Goal: Transaction & Acquisition: Purchase product/service

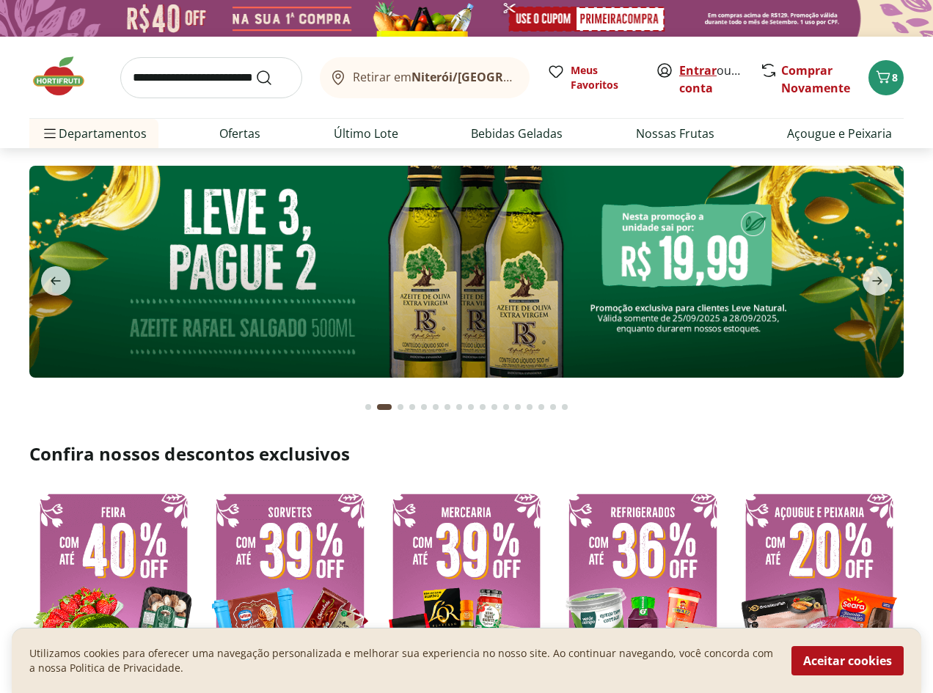
click at [680, 70] on link "Entrar" at bounding box center [697, 70] width 37 height 16
click at [694, 91] on link "Criar conta" at bounding box center [719, 79] width 81 height 34
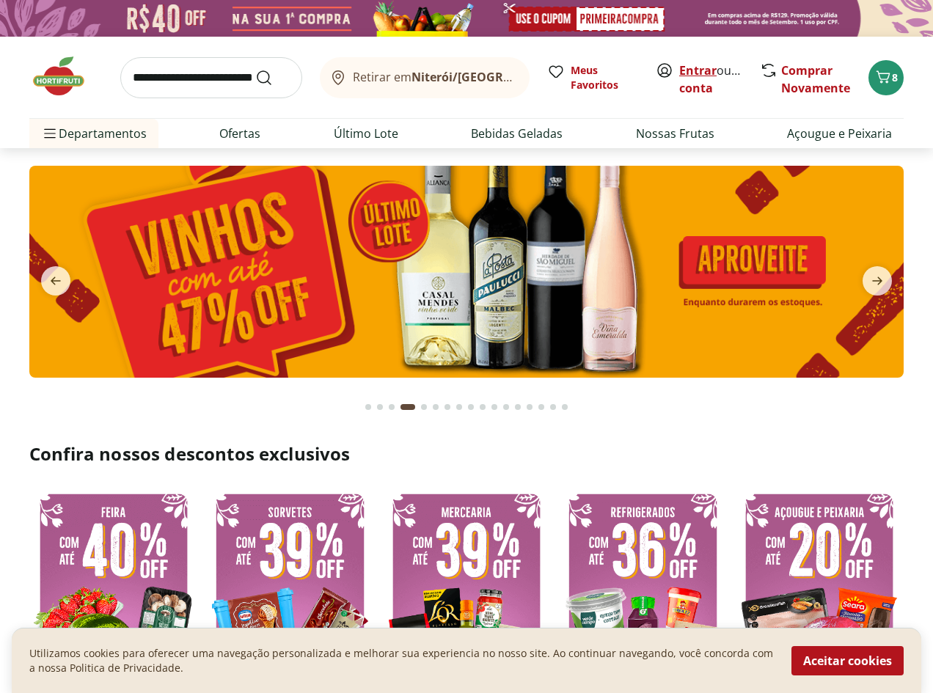
click at [702, 71] on link "Entrar" at bounding box center [697, 70] width 37 height 16
click at [698, 69] on link "Entrar" at bounding box center [697, 70] width 37 height 16
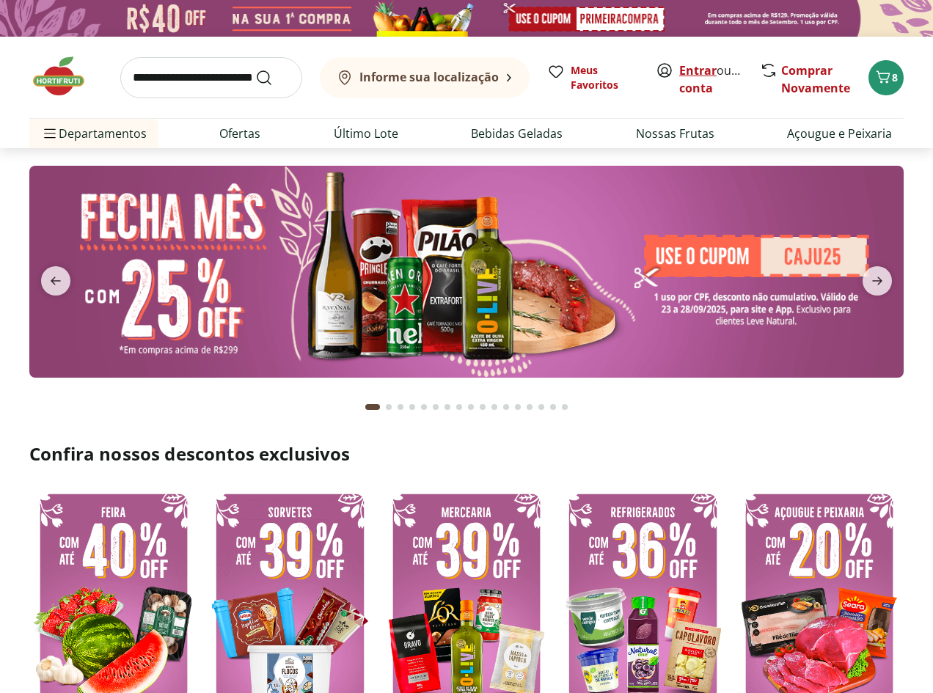
click at [696, 69] on link "Entrar" at bounding box center [697, 70] width 37 height 16
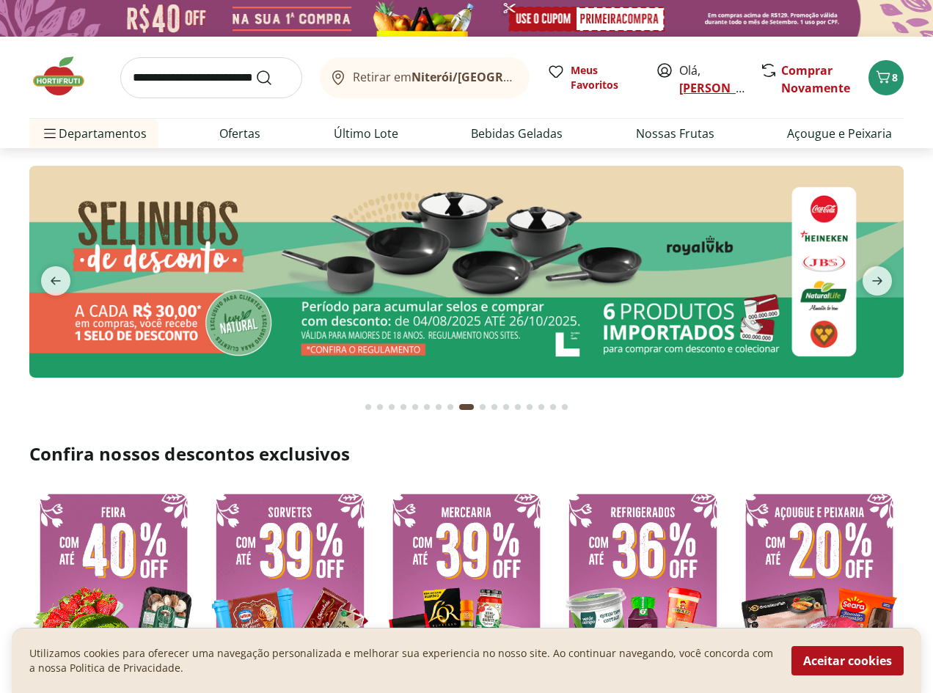
click at [695, 89] on link "Martina" at bounding box center [726, 88] width 95 height 16
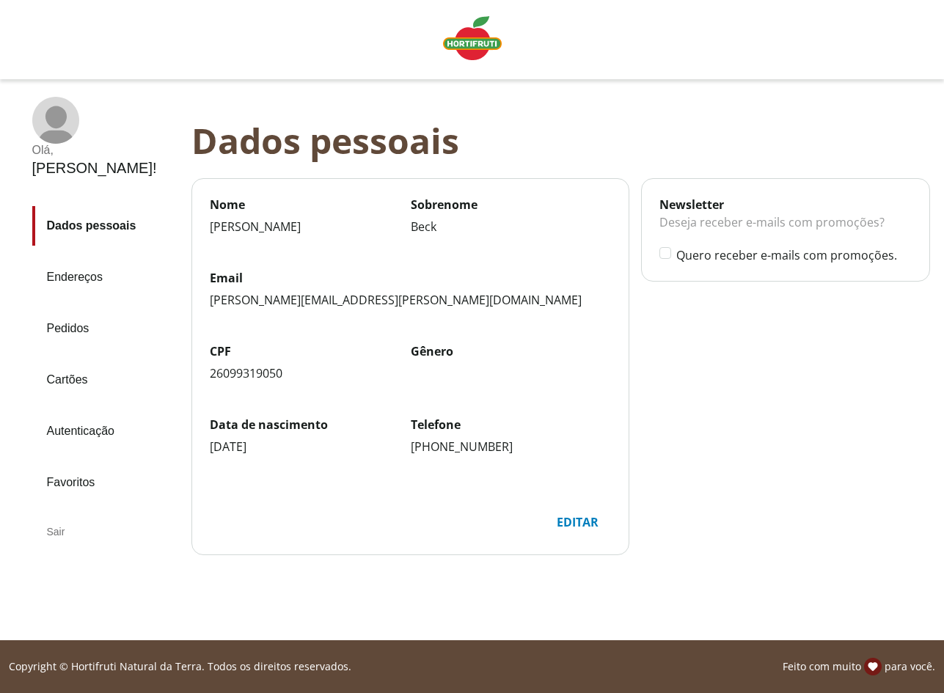
click at [68, 514] on div "Sair" at bounding box center [105, 531] width 147 height 35
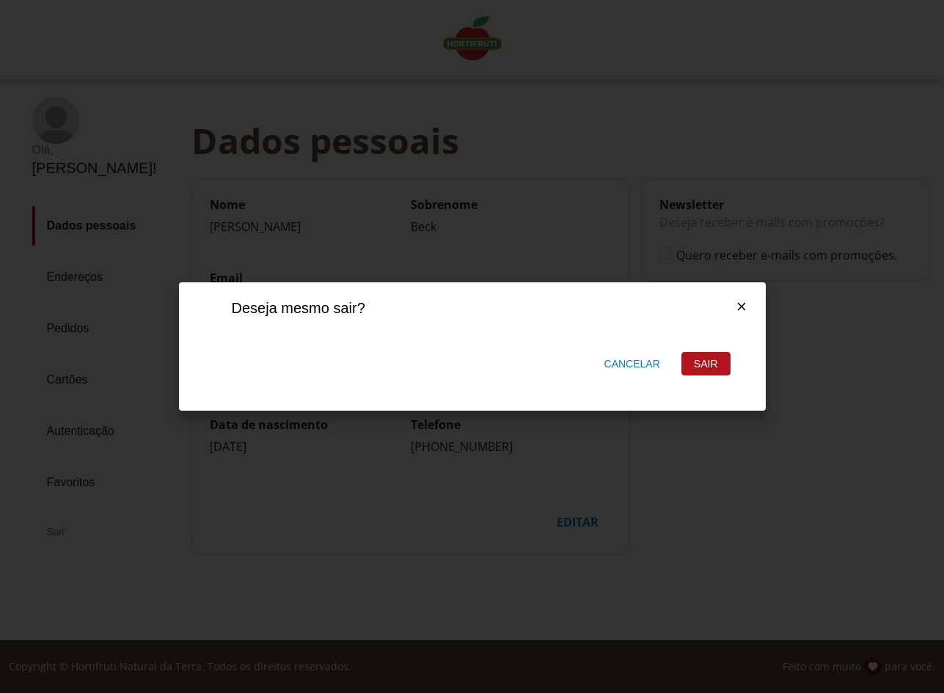
click at [691, 354] on div "Sair" at bounding box center [706, 364] width 48 height 22
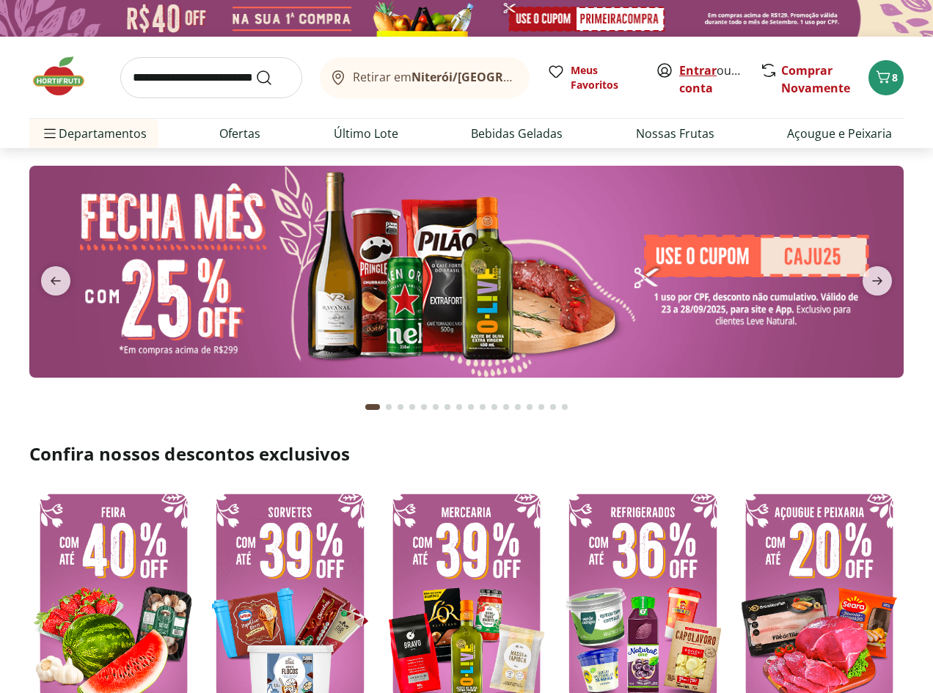
click at [690, 69] on link "Entrar" at bounding box center [697, 70] width 37 height 16
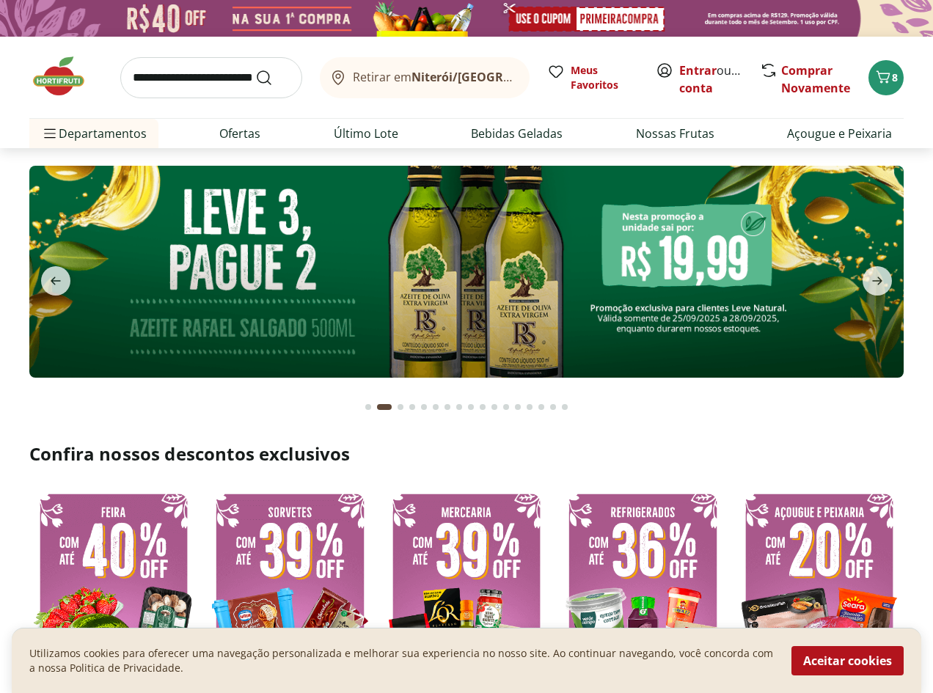
click at [762, 113] on div "Retirar em Niterói/RJ Meus Favoritos Entrar ou Criar conta Comprar Novamente 8" at bounding box center [466, 77] width 874 height 81
click at [732, 89] on link "Criar conta" at bounding box center [719, 79] width 81 height 34
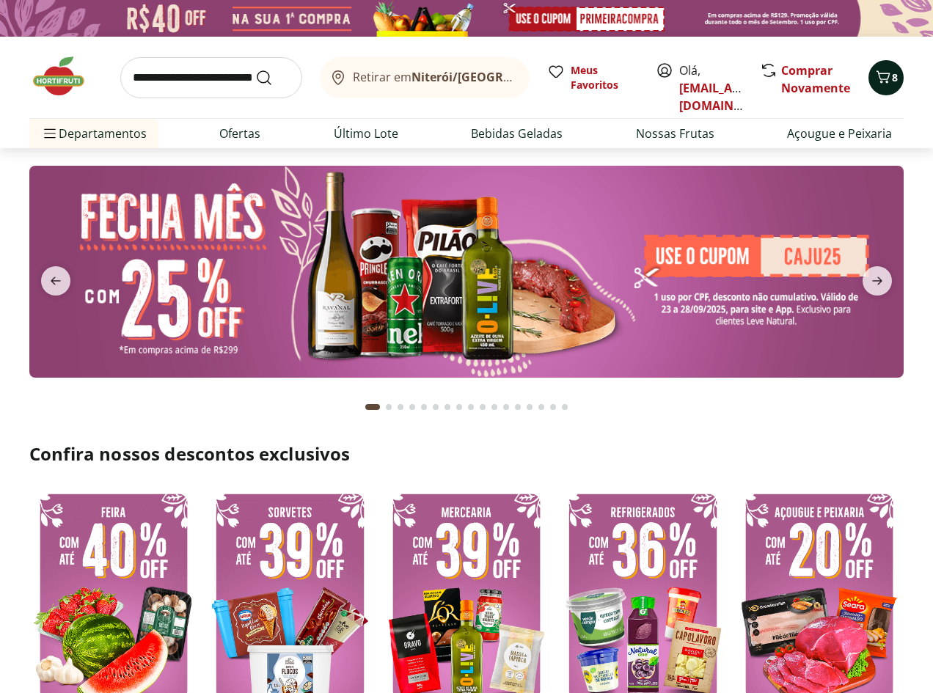
click at [884, 95] on button "8" at bounding box center [885, 77] width 35 height 35
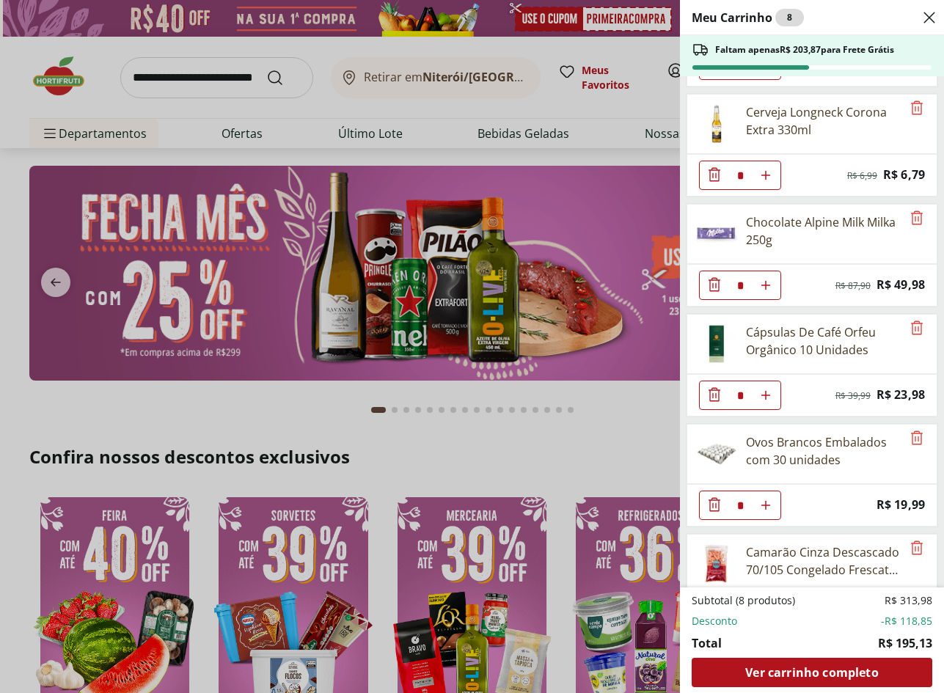
scroll to position [375, 0]
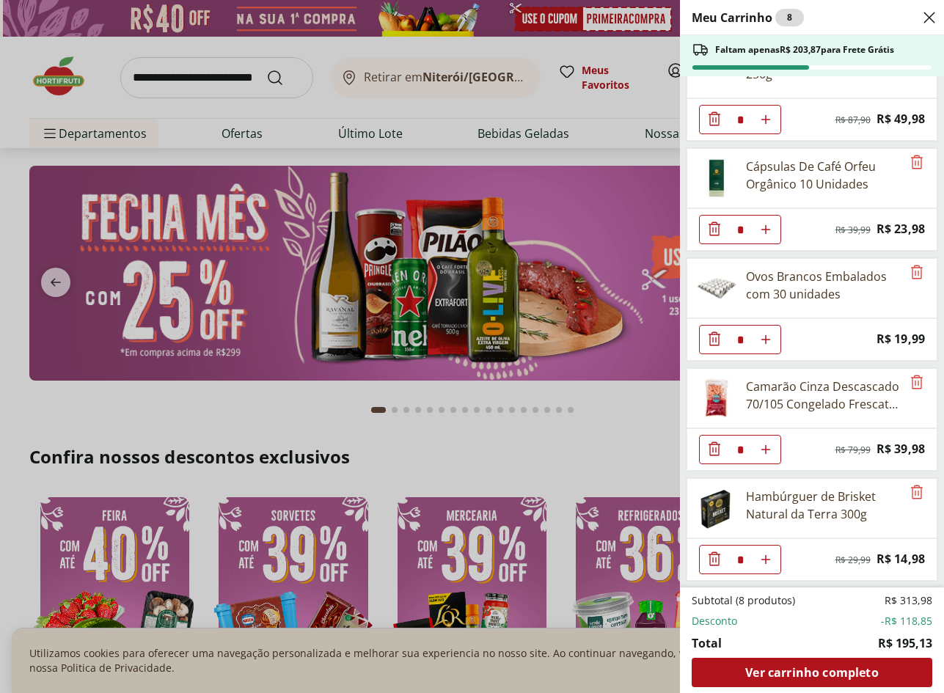
click at [931, 21] on icon "Close" at bounding box center [929, 18] width 18 height 18
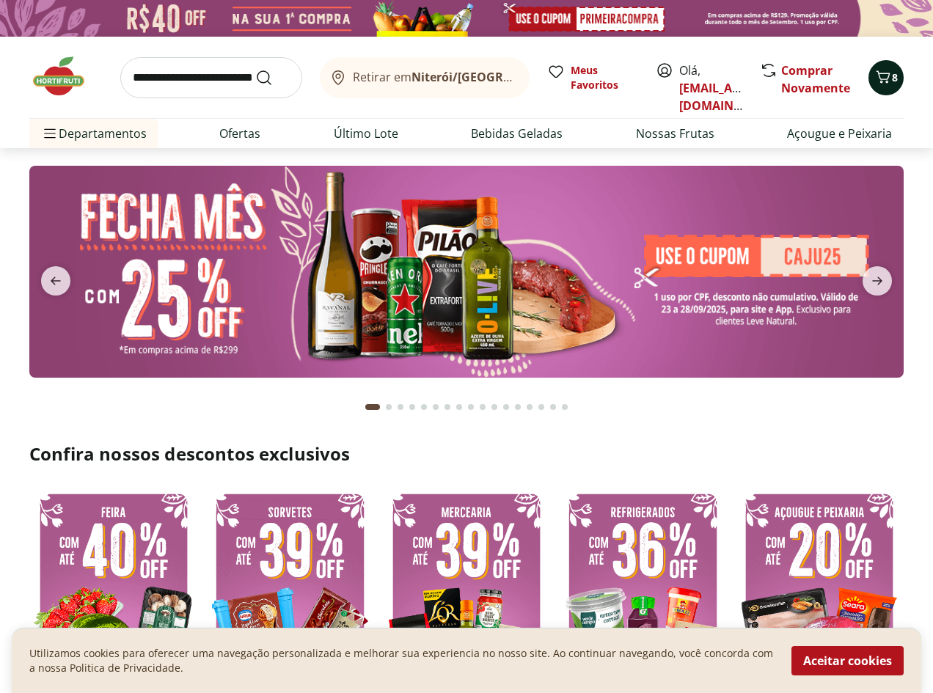
click at [884, 78] on icon "Carrinho" at bounding box center [883, 77] width 18 height 18
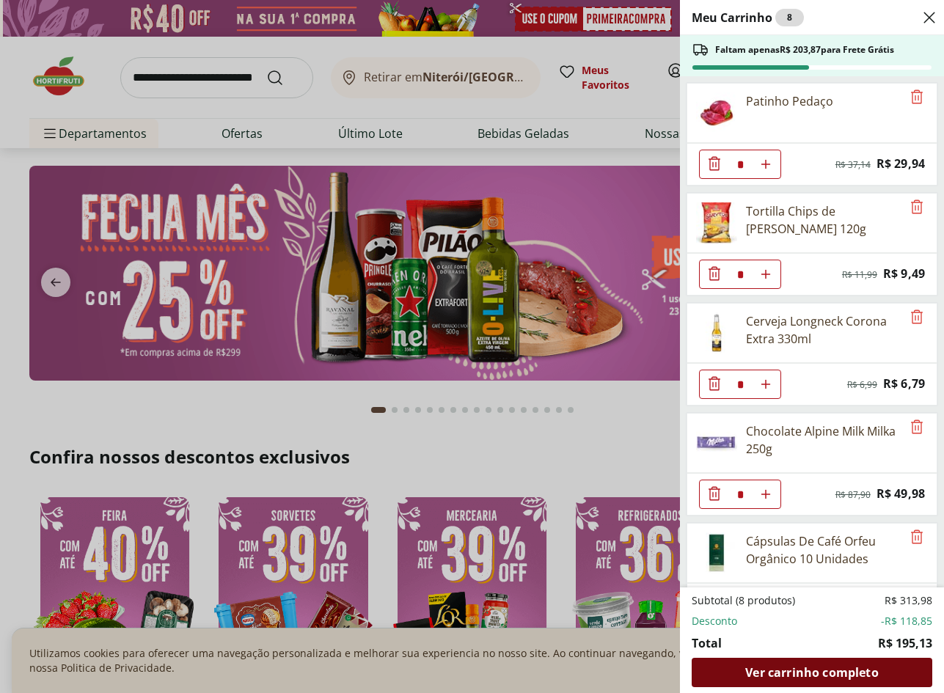
click at [831, 672] on span "Ver carrinho completo" at bounding box center [811, 672] width 133 height 12
